Goal: Task Accomplishment & Management: Complete application form

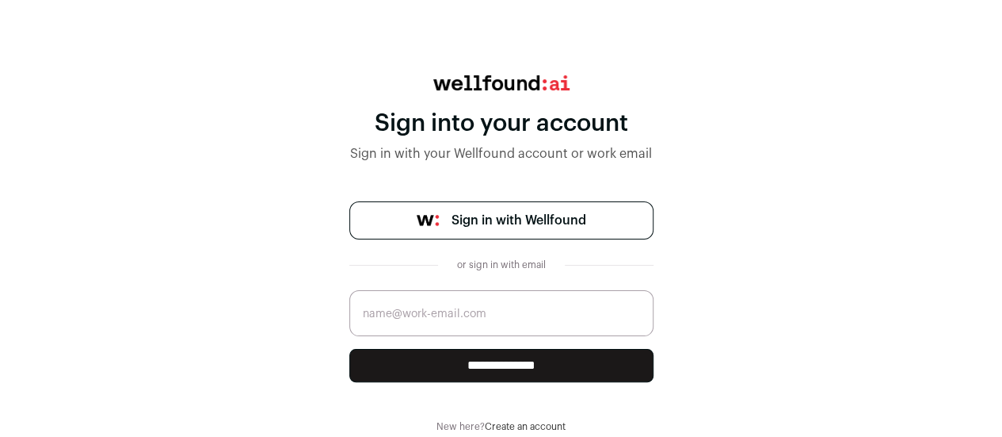
scroll to position [59, 0]
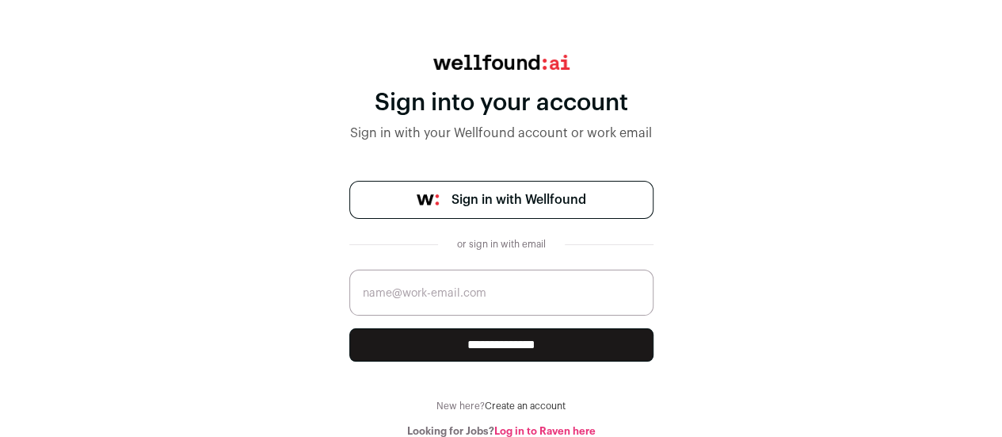
click at [474, 194] on span "Sign in with Wellfound" at bounding box center [519, 199] width 135 height 19
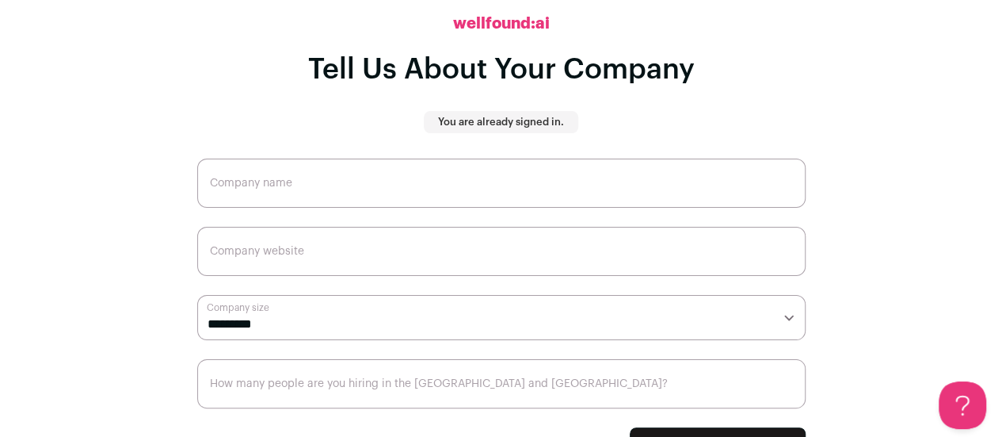
scroll to position [63, 0]
